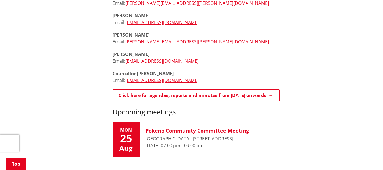
scroll to position [312, 0]
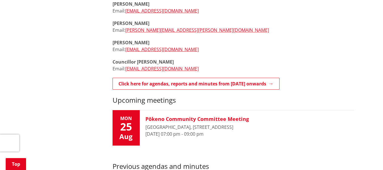
click at [190, 116] on h3 "Pōkeno Community Committee Meeting" at bounding box center [196, 119] width 103 height 6
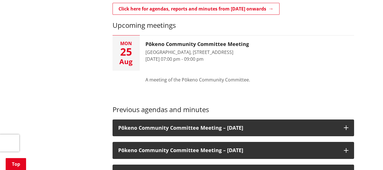
scroll to position [397, 0]
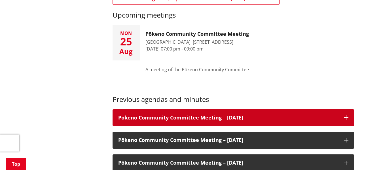
click at [208, 115] on h3 "Pōkeno Community Committee Meeting – 03 June 2025" at bounding box center [228, 118] width 220 height 6
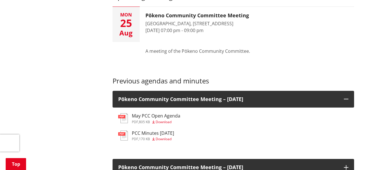
scroll to position [425, 0]
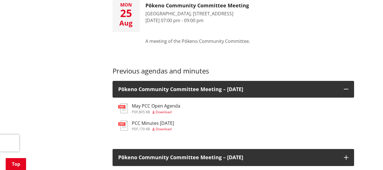
click at [151, 120] on h3 "PCC Minutes 03 June 2025" at bounding box center [153, 122] width 42 height 5
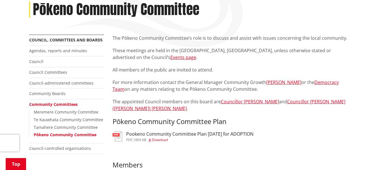
scroll to position [57, 0]
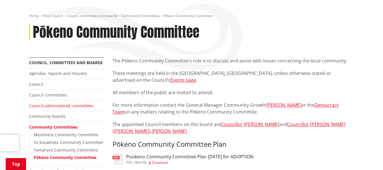
click at [40, 104] on link "Council-administered committees" at bounding box center [61, 105] width 64 height 5
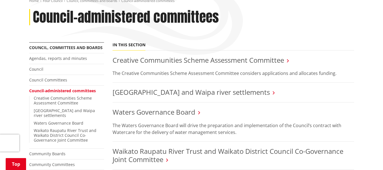
scroll to position [85, 0]
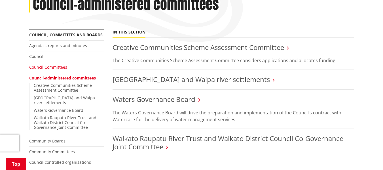
click at [46, 66] on link "Council Committees" at bounding box center [48, 66] width 38 height 5
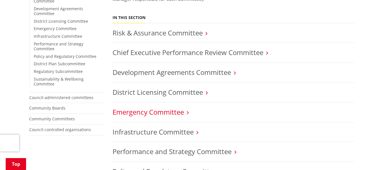
scroll to position [170, 0]
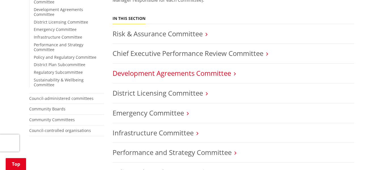
click at [128, 73] on link "Development Agreements Committee" at bounding box center [172, 72] width 118 height 9
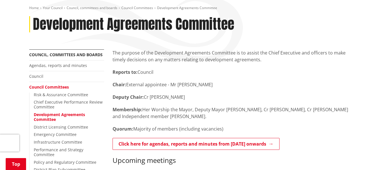
scroll to position [57, 0]
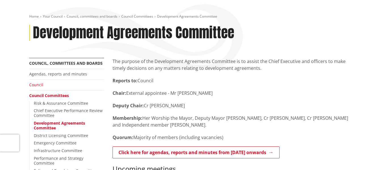
click at [35, 86] on link "Council" at bounding box center [36, 84] width 14 height 5
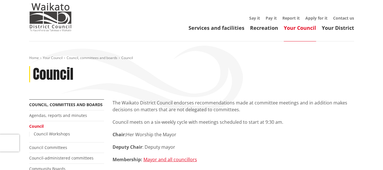
scroll to position [28, 0]
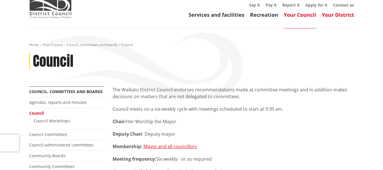
click at [344, 12] on link "Your District" at bounding box center [338, 14] width 32 height 7
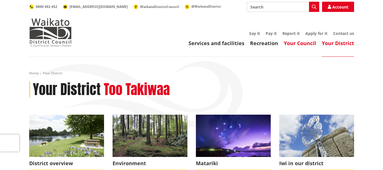
click at [304, 41] on link "Your Council" at bounding box center [300, 43] width 32 height 7
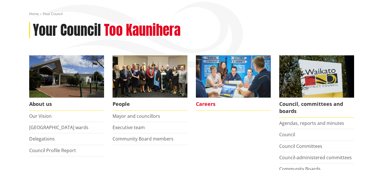
scroll to position [85, 0]
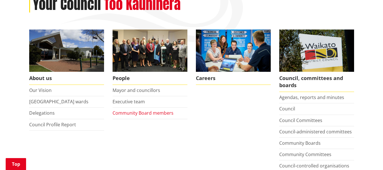
click at [141, 114] on link "Community Board members" at bounding box center [143, 113] width 61 height 6
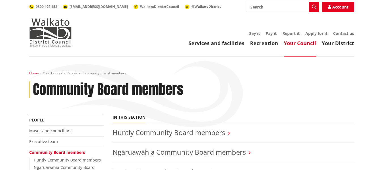
click at [32, 73] on link "Home" at bounding box center [34, 73] width 10 height 5
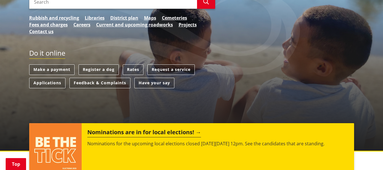
scroll to position [85, 0]
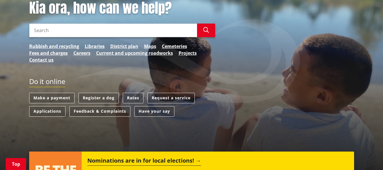
click at [58, 30] on input "Search" at bounding box center [113, 31] width 168 height 14
type input "pokeno"
click at [205, 26] on button "Search" at bounding box center [206, 31] width 18 height 14
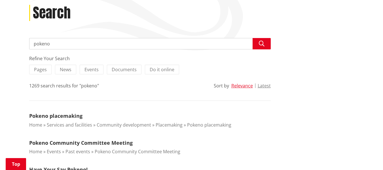
scroll to position [113, 0]
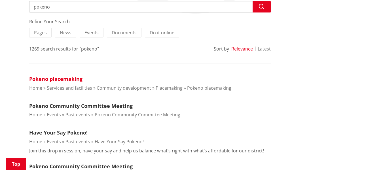
click at [66, 78] on link "Pokeno placemaking" at bounding box center [55, 78] width 53 height 7
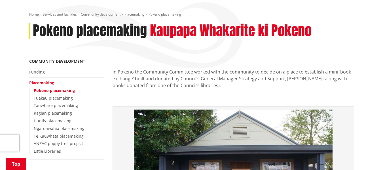
scroll to position [57, 0]
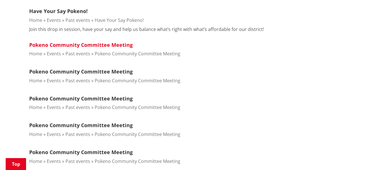
scroll to position [198, 0]
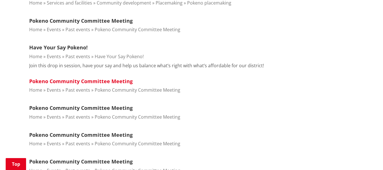
click at [99, 80] on link "Pokeno Community Committee Meeting" at bounding box center [80, 81] width 103 height 7
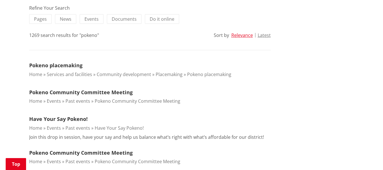
scroll to position [113, 0]
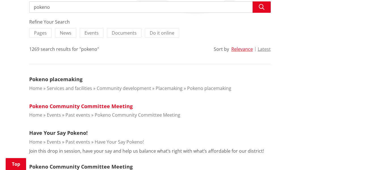
click at [105, 105] on link "Pokeno Community Committee Meeting" at bounding box center [80, 106] width 103 height 7
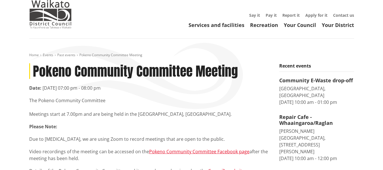
scroll to position [28, 0]
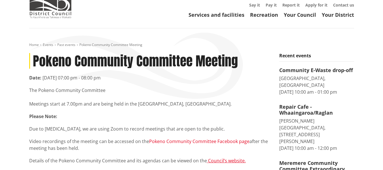
click at [188, 141] on link "Pokeno Community Committee Facebook page" at bounding box center [199, 141] width 100 height 6
